Goal: Task Accomplishment & Management: Manage account settings

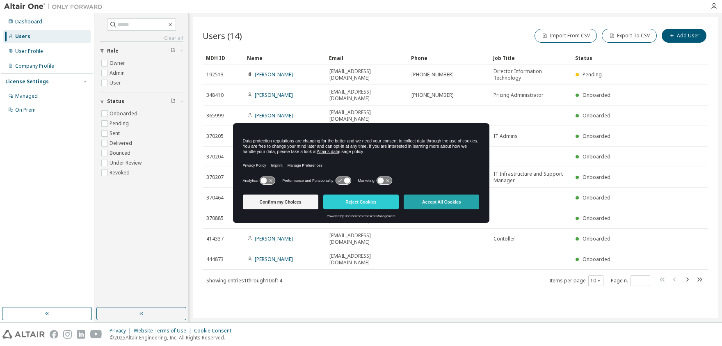
click at [439, 202] on button "Accept All Cookies" at bounding box center [440, 201] width 75 height 15
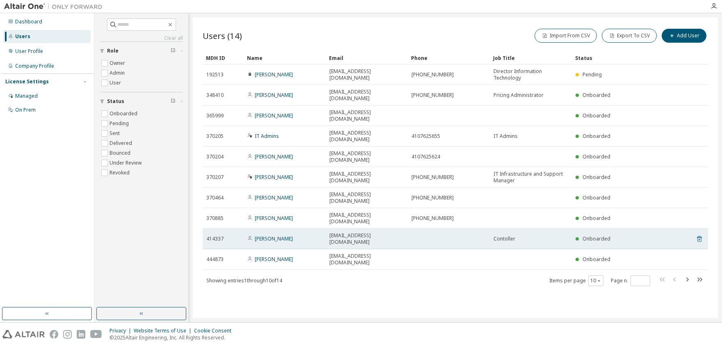
click at [697, 236] on icon at bounding box center [698, 239] width 5 height 6
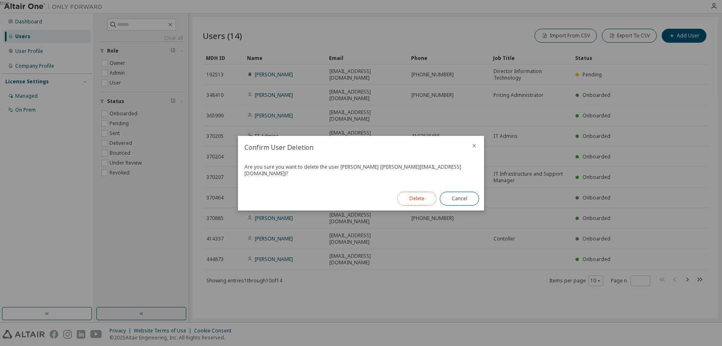
click at [419, 196] on button "Delete" at bounding box center [416, 198] width 39 height 14
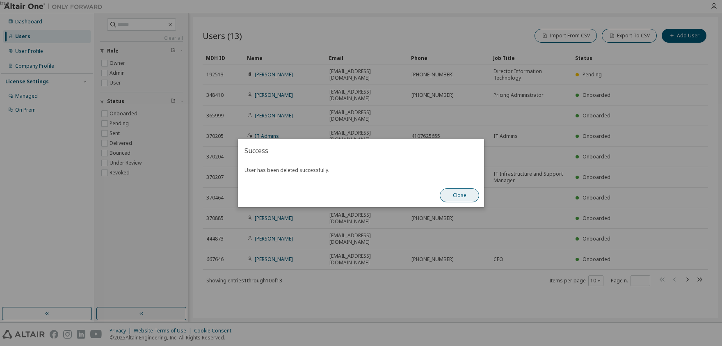
click at [455, 196] on button "Close" at bounding box center [458, 195] width 39 height 14
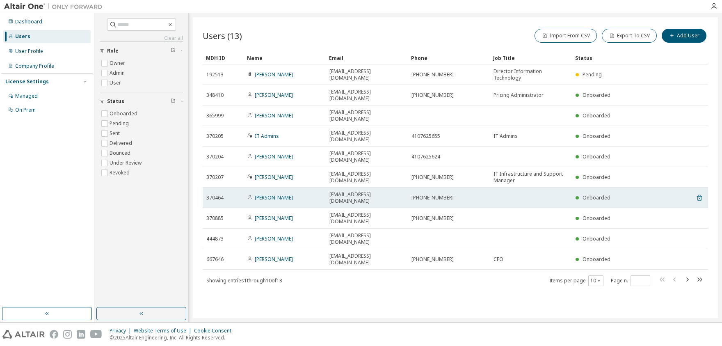
click at [699, 195] on icon at bounding box center [698, 198] width 5 height 6
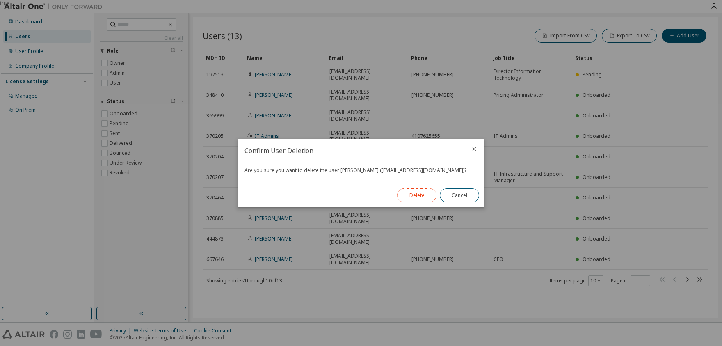
click at [414, 194] on button "Delete" at bounding box center [416, 195] width 39 height 14
click at [462, 196] on button "Close" at bounding box center [458, 195] width 39 height 14
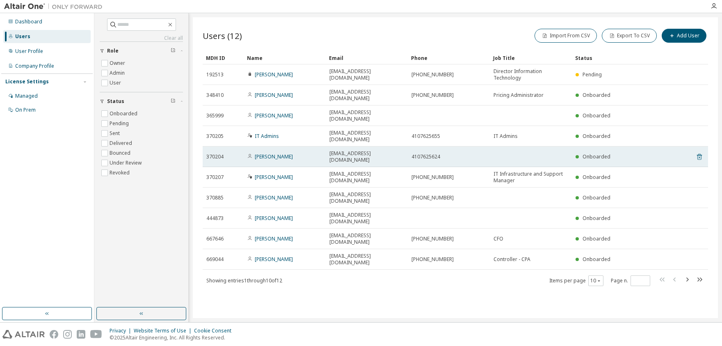
click at [699, 154] on icon at bounding box center [698, 157] width 5 height 6
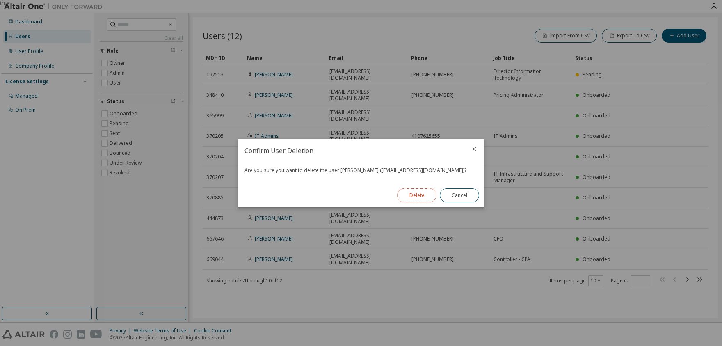
click at [416, 199] on button "Delete" at bounding box center [416, 195] width 39 height 14
click at [459, 194] on button "Close" at bounding box center [458, 195] width 39 height 14
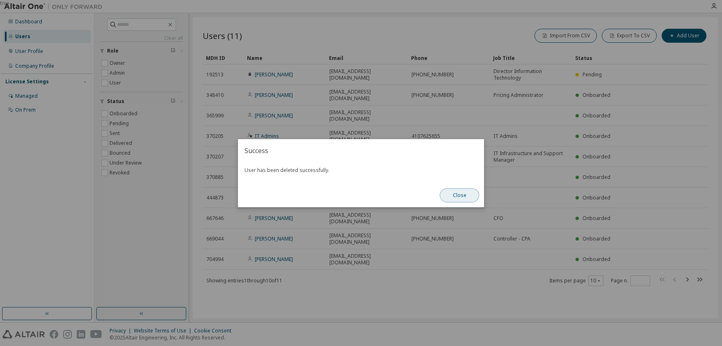
click at [453, 198] on button "Close" at bounding box center [458, 195] width 39 height 14
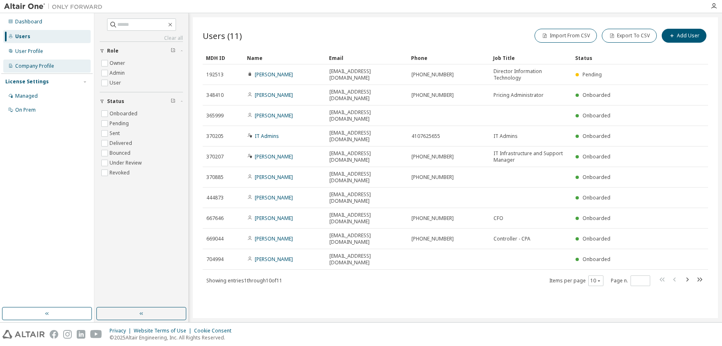
click at [24, 66] on div "Company Profile" at bounding box center [34, 66] width 39 height 7
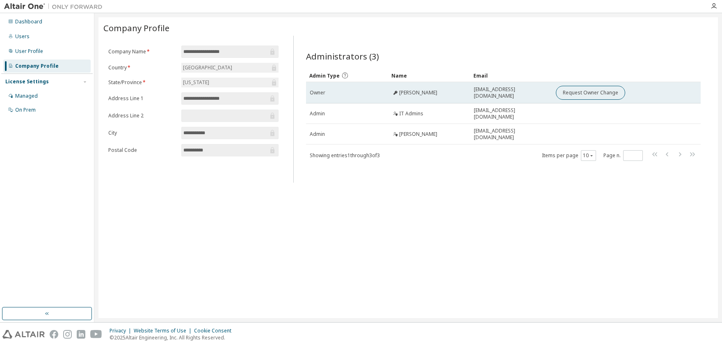
click at [317, 92] on span "Owner" at bounding box center [318, 92] width 16 height 7
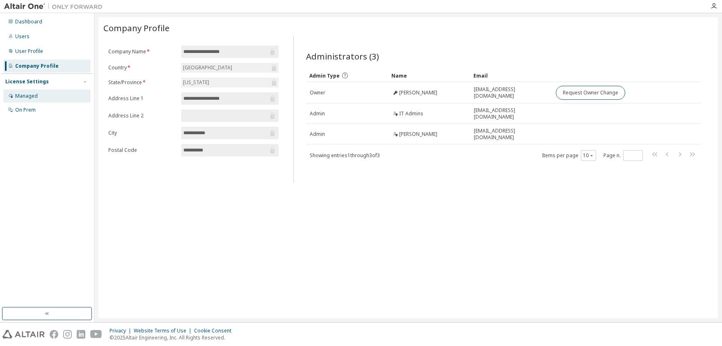
click at [26, 96] on div "Managed" at bounding box center [26, 96] width 23 height 7
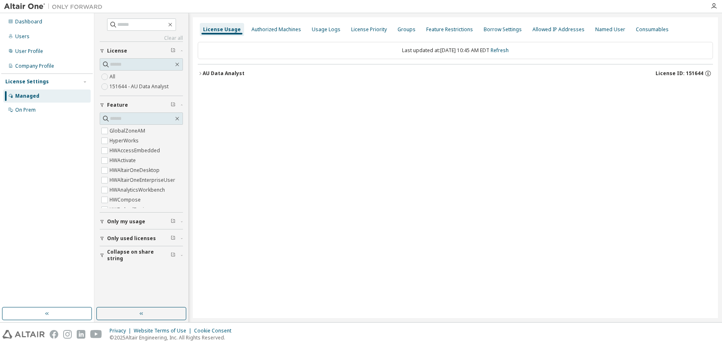
click at [127, 238] on span "Only used licenses" at bounding box center [131, 238] width 49 height 7
click at [21, 110] on div "On Prem" at bounding box center [25, 110] width 20 height 7
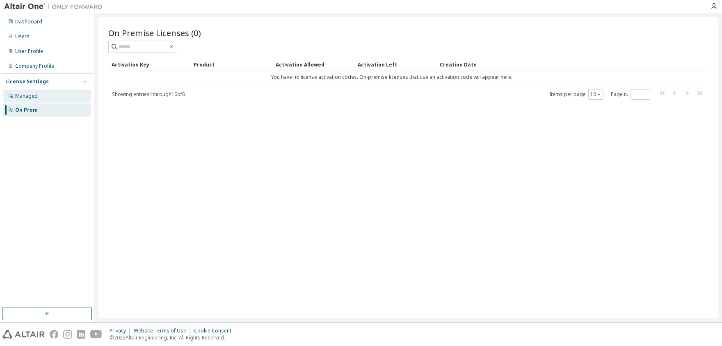
click at [31, 94] on div "Managed" at bounding box center [26, 96] width 23 height 7
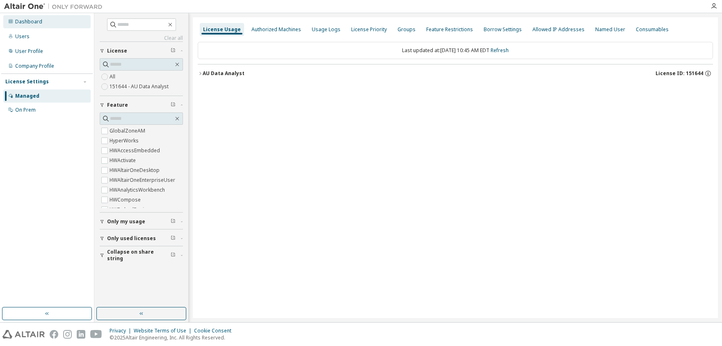
click at [26, 24] on div "Dashboard" at bounding box center [28, 21] width 27 height 7
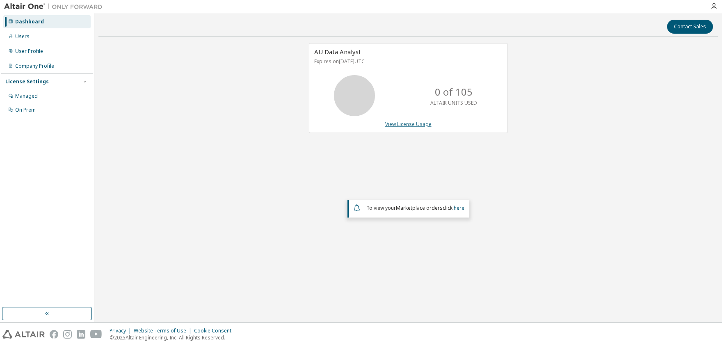
click at [410, 124] on link "View License Usage" at bounding box center [408, 124] width 46 height 7
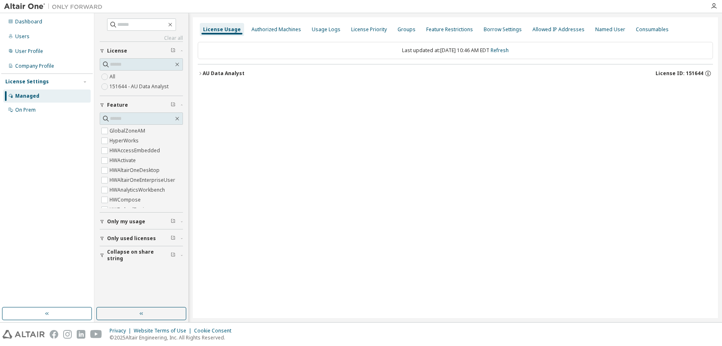
click at [202, 74] on icon "button" at bounding box center [200, 73] width 5 height 5
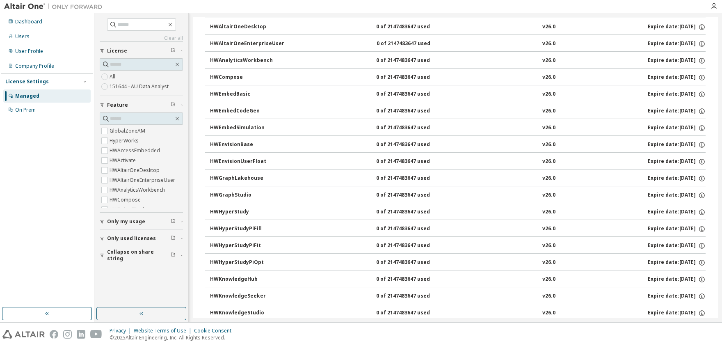
scroll to position [1, 0]
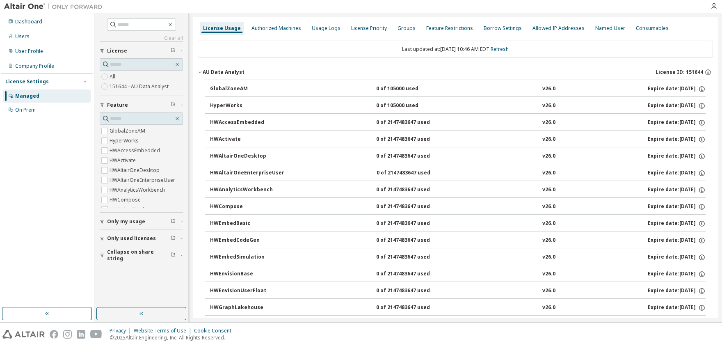
click at [125, 237] on span "Only used licenses" at bounding box center [131, 238] width 49 height 7
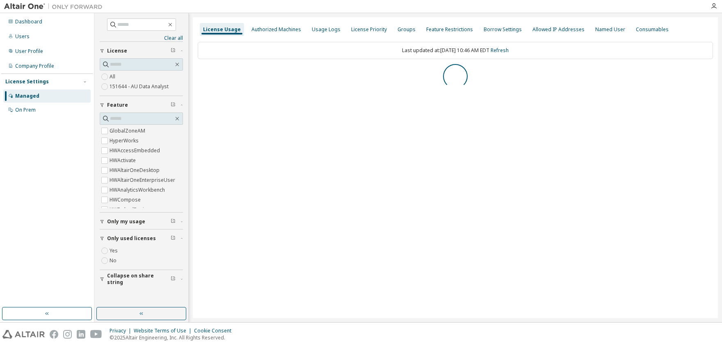
scroll to position [0, 0]
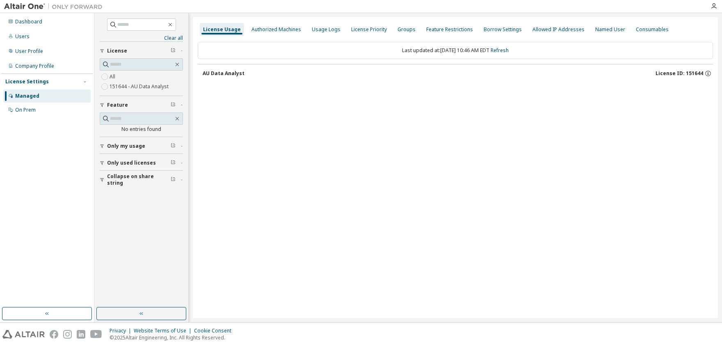
click at [217, 74] on div "AU Data Analyst" at bounding box center [224, 73] width 42 height 7
click at [127, 161] on span "Only used licenses" at bounding box center [131, 162] width 49 height 7
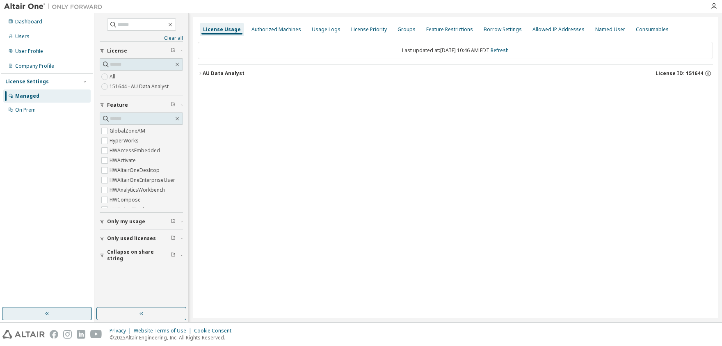
click at [58, 314] on button "button" at bounding box center [47, 313] width 90 height 13
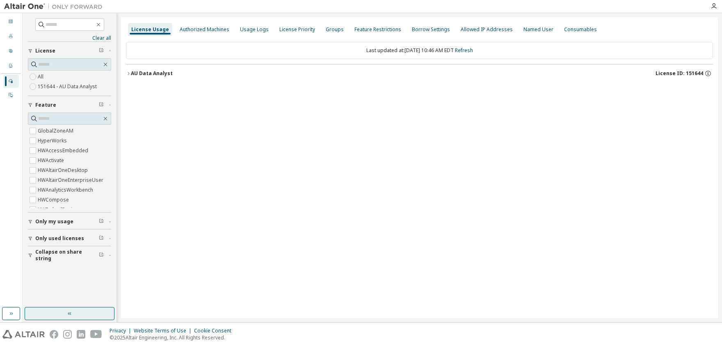
click at [58, 314] on button "button" at bounding box center [70, 313] width 90 height 13
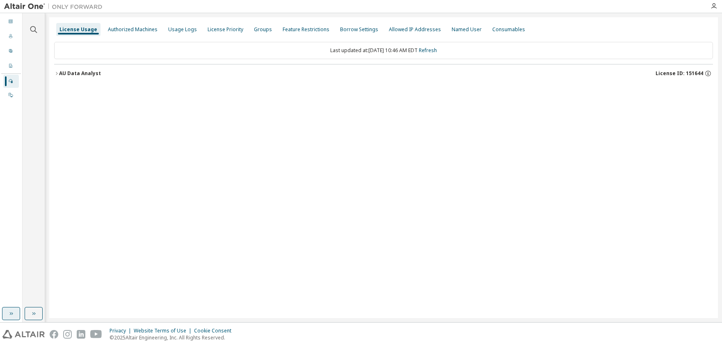
click at [9, 313] on icon "button" at bounding box center [11, 313] width 7 height 7
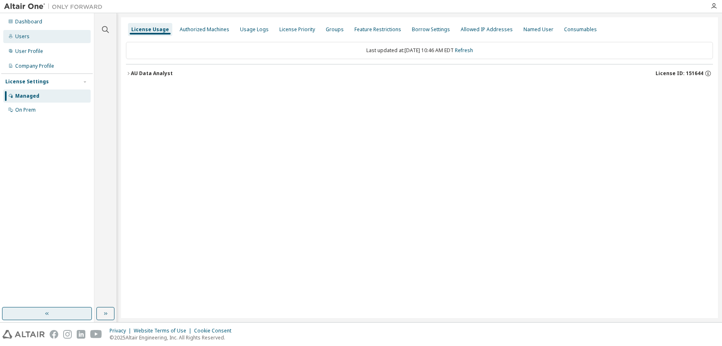
click at [20, 36] on div "Users" at bounding box center [22, 36] width 14 height 7
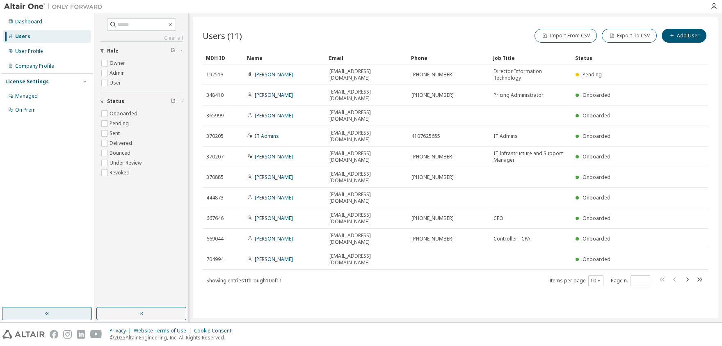
click at [444, 27] on div "Users (11) Import From CSV Export To CSV Add User" at bounding box center [455, 35] width 505 height 17
click at [716, 5] on icon "button" at bounding box center [713, 6] width 7 height 7
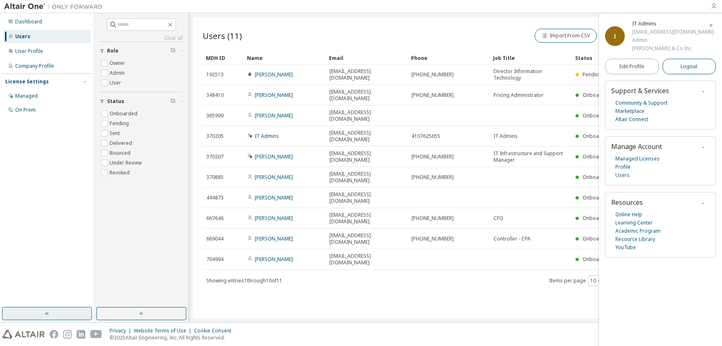
click at [688, 68] on span "Logout" at bounding box center [688, 66] width 17 height 8
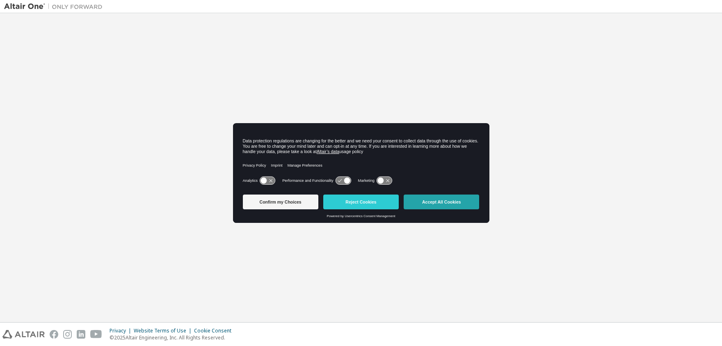
click at [431, 201] on button "Accept All Cookies" at bounding box center [440, 201] width 75 height 15
